Goal: Information Seeking & Learning: Learn about a topic

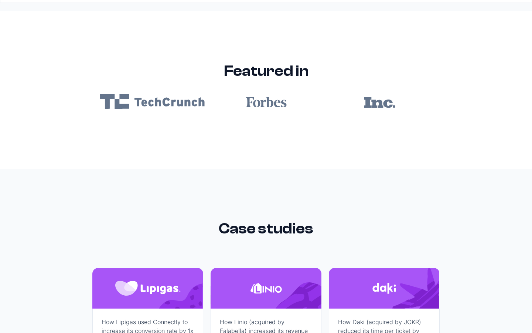
scroll to position [4427, 0]
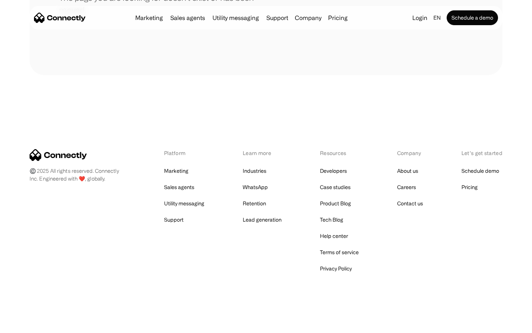
scroll to position [135, 0]
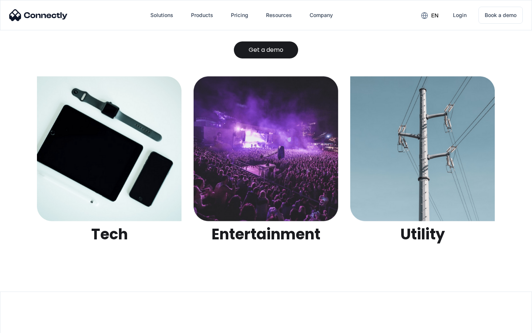
scroll to position [2332, 0]
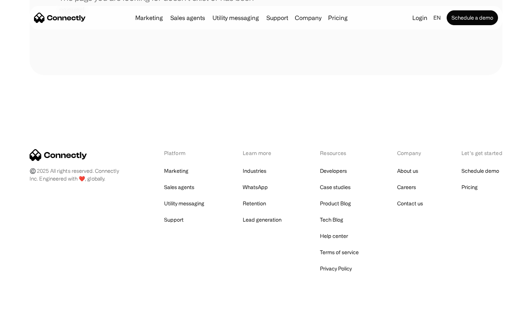
scroll to position [135, 0]
